Goal: Book appointment/travel/reservation

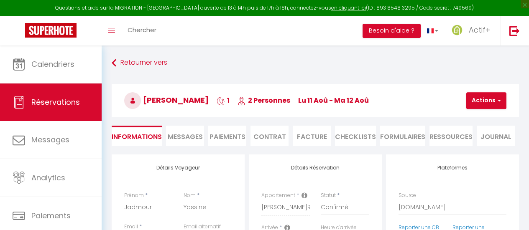
select select "38359"
select select
select select "14"
select select "2"
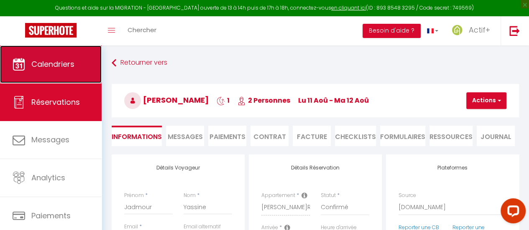
select select
checkbox input "false"
click at [46, 80] on link "Calendriers" at bounding box center [51, 65] width 102 height 38
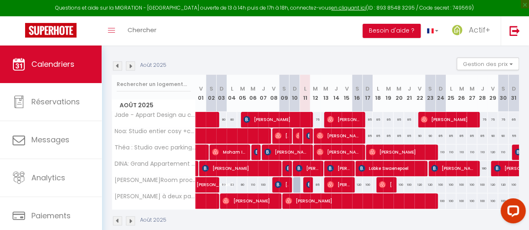
scroll to position [97, 0]
